Goal: Find specific page/section: Find specific page/section

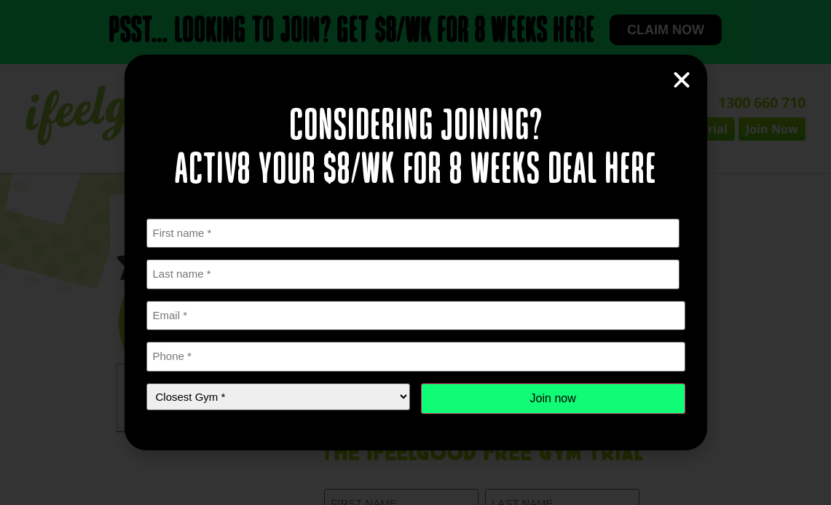
click at [690, 80] on icon "Close" at bounding box center [682, 80] width 22 height 22
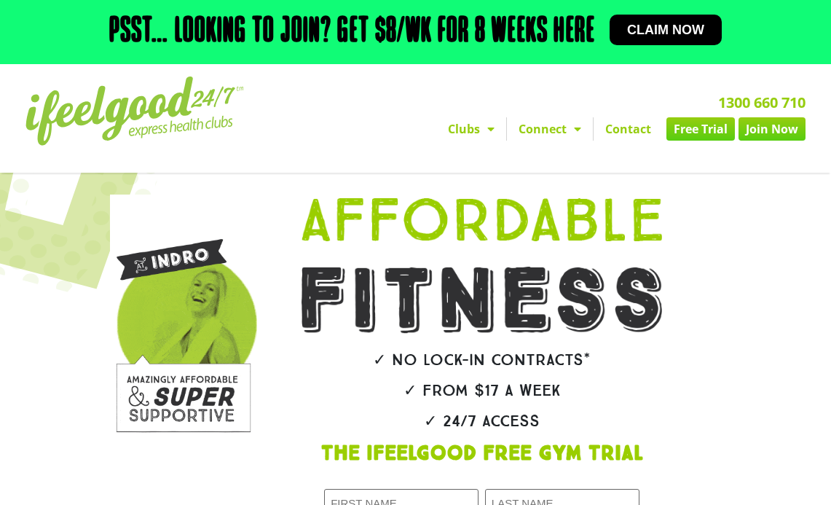
click at [477, 130] on link "Clubs" at bounding box center [471, 128] width 70 height 23
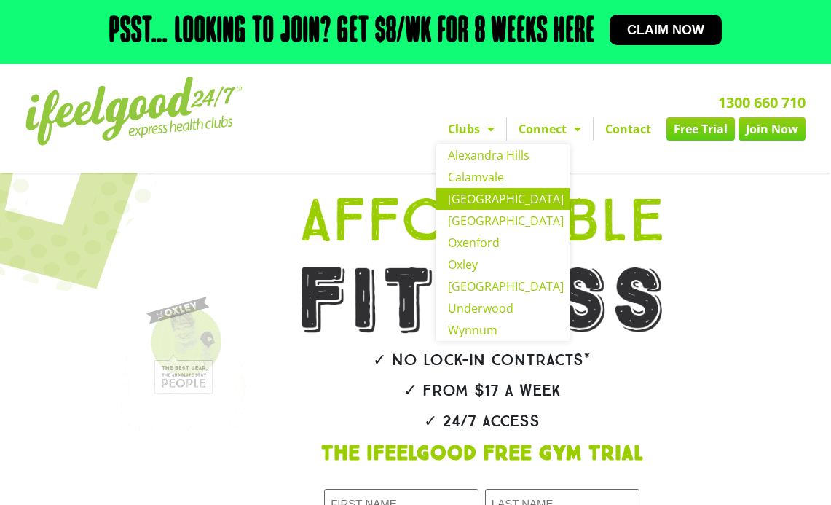
click at [473, 196] on link "[GEOGRAPHIC_DATA]" at bounding box center [502, 199] width 133 height 22
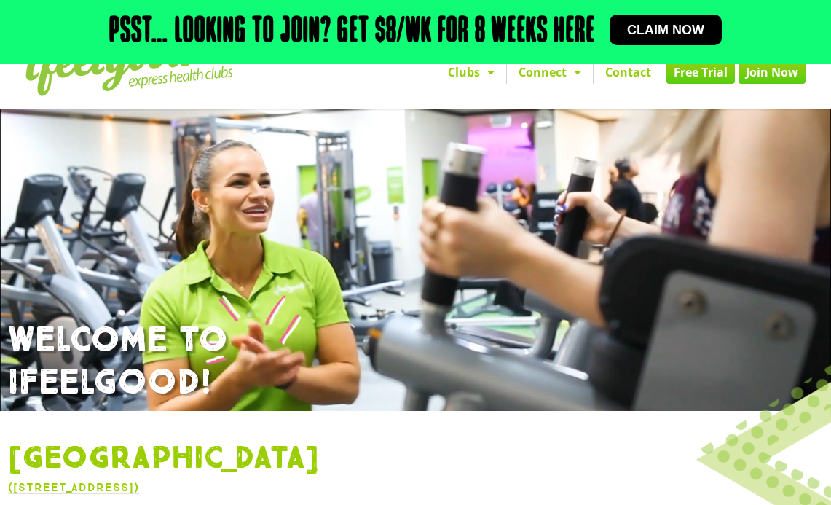
scroll to position [257, 0]
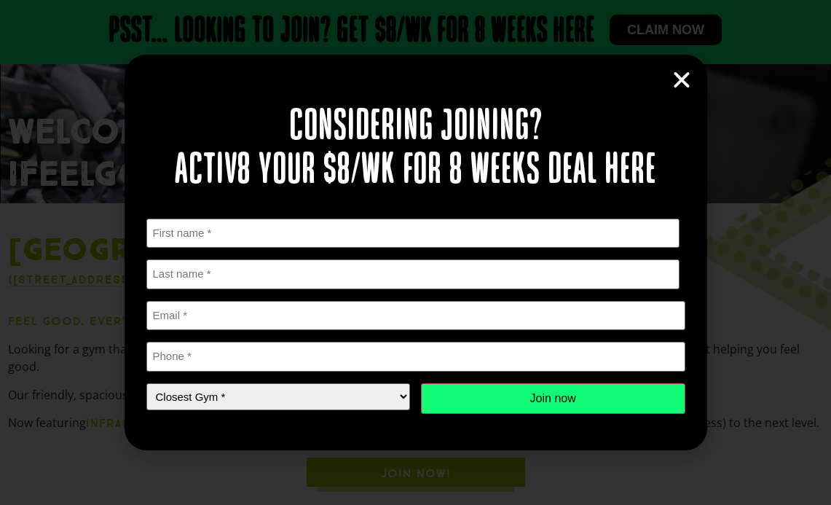
click at [680, 81] on icon "Close" at bounding box center [682, 80] width 22 height 22
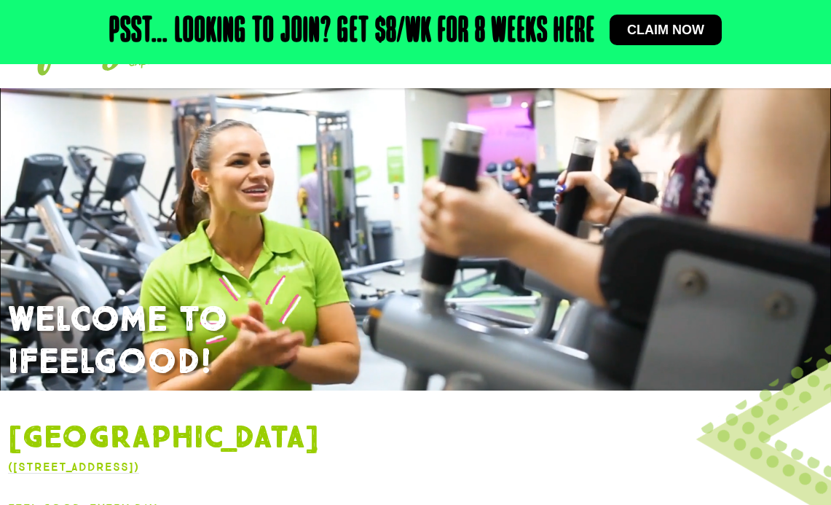
scroll to position [277, 0]
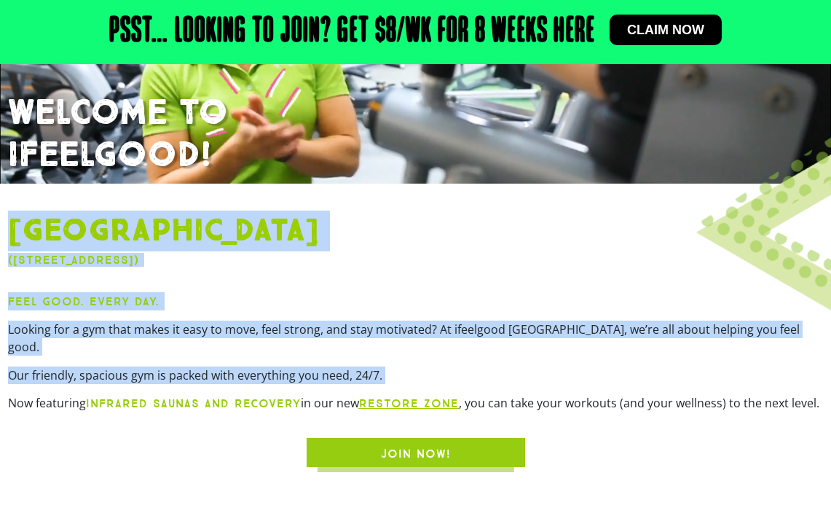
drag, startPoint x: 9, startPoint y: 230, endPoint x: 205, endPoint y: 472, distance: 310.7
click at [165, 384] on div "Coopers Plains (135 Orange Grove Road, Coopers Plains QLD 4108) Feel Good. Ever…" at bounding box center [416, 339] width 830 height 268
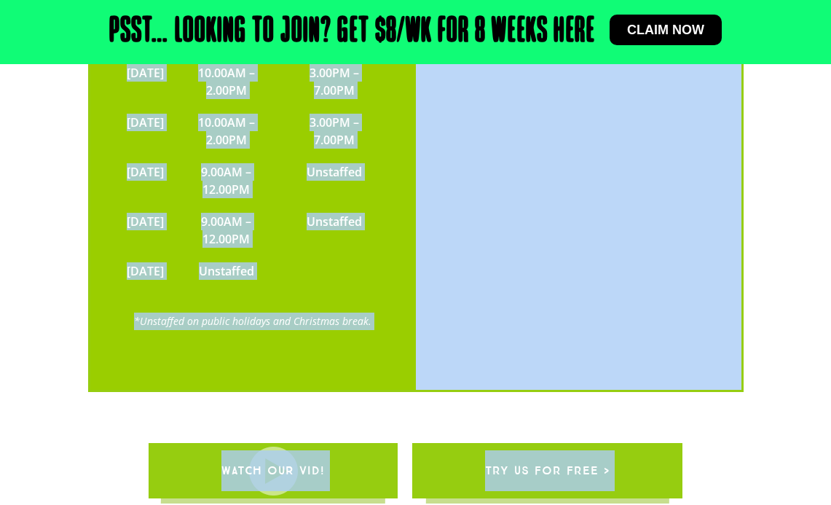
scroll to position [3499, 0]
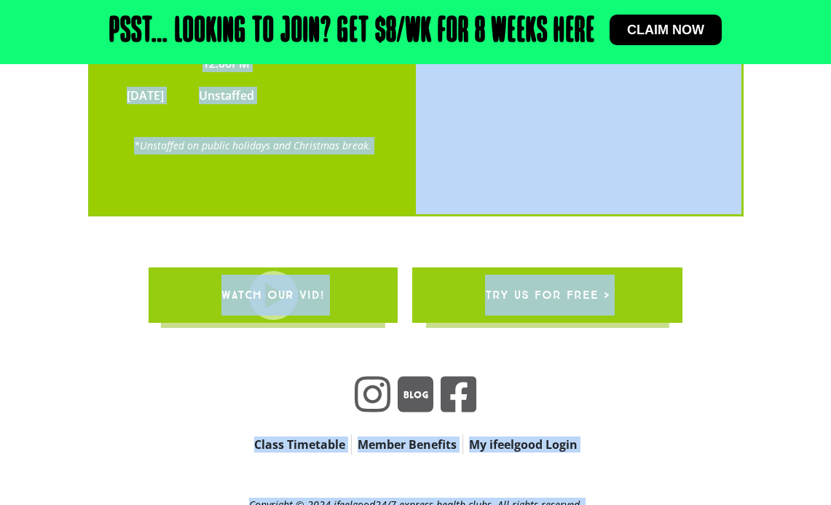
drag, startPoint x: 205, startPoint y: 472, endPoint x: 697, endPoint y: 494, distance: 492.8
copy body "JOIN NOW! FACILITIES We’ve slashed out the extra gym features no one needs (lik…"
